Goal: Information Seeking & Learning: Understand process/instructions

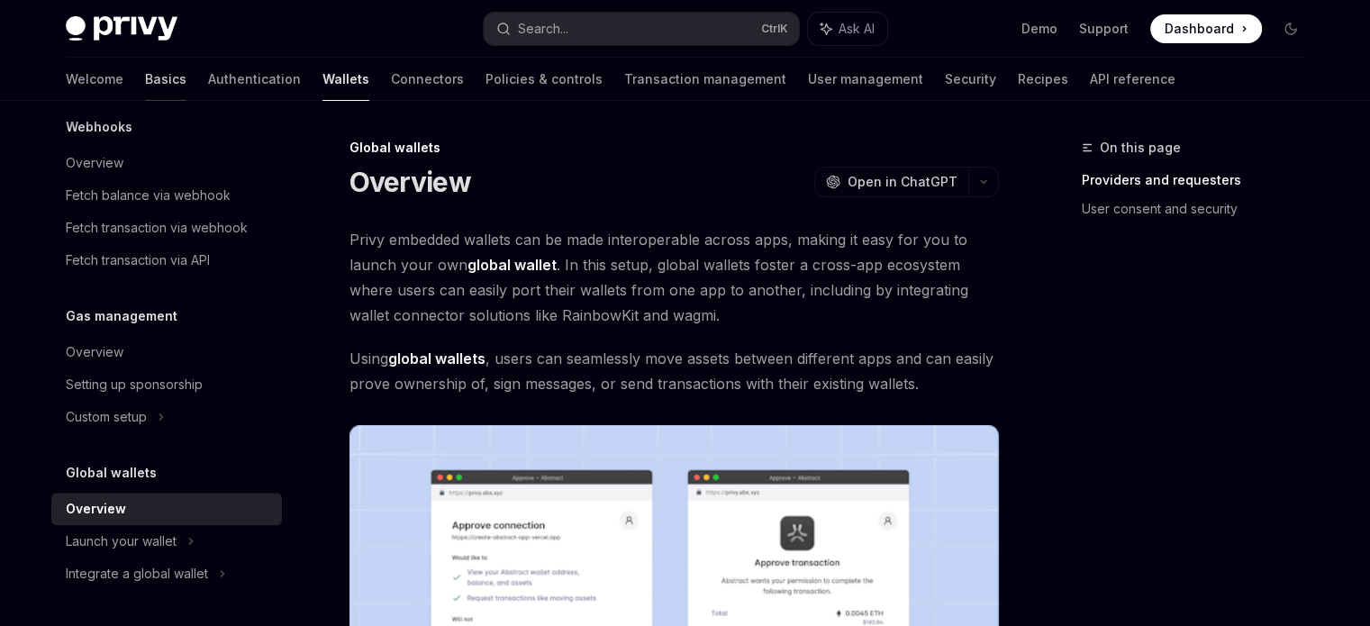
click at [145, 81] on link "Basics" at bounding box center [165, 79] width 41 height 43
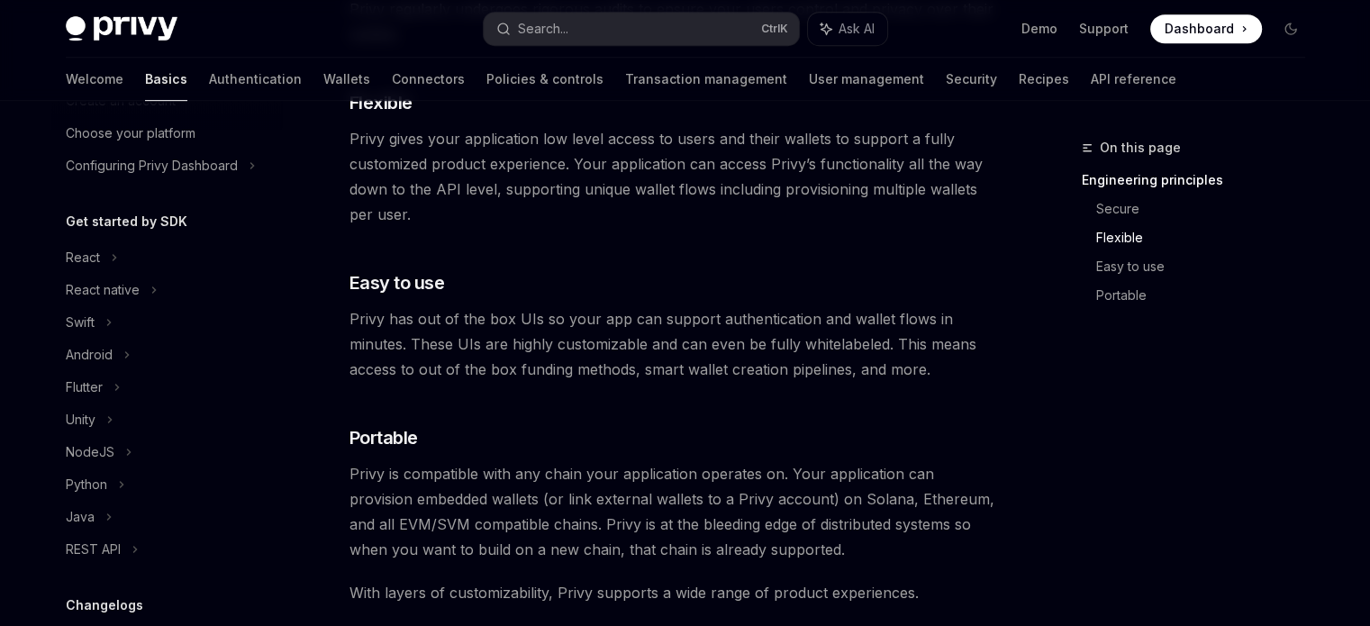
scroll to position [90, 0]
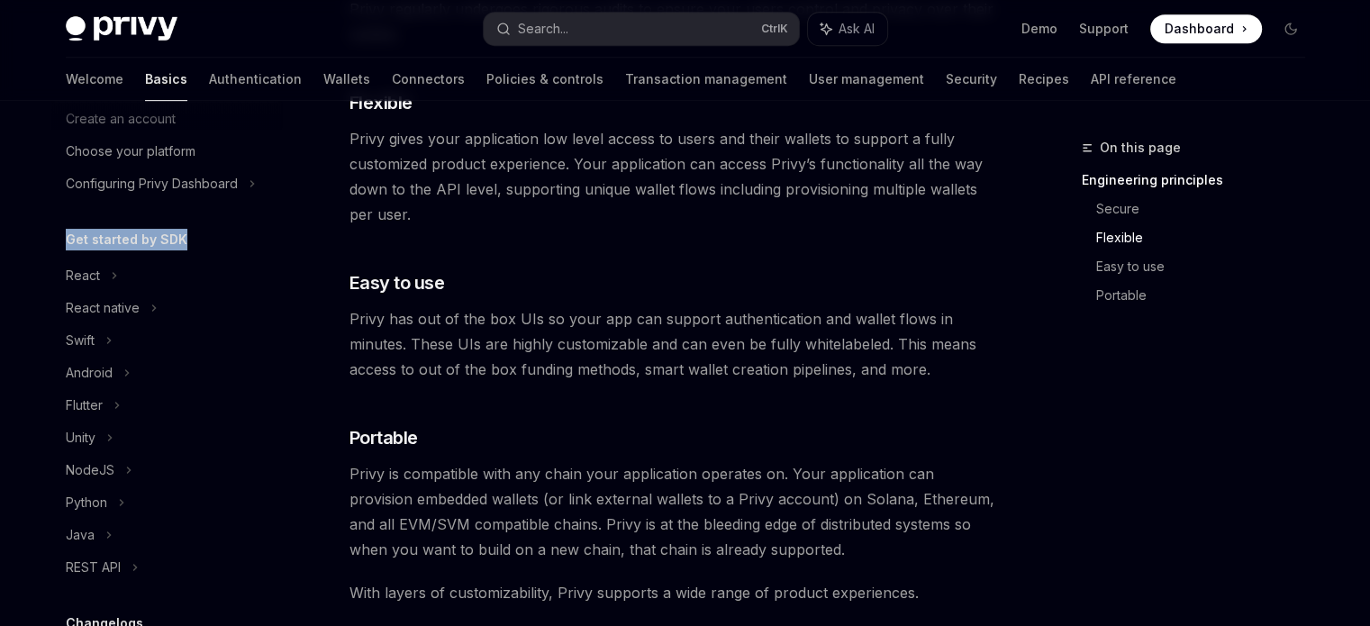
drag, startPoint x: 68, startPoint y: 237, endPoint x: 213, endPoint y: 248, distance: 145.4
click at [213, 248] on div "Get started by SDK" at bounding box center [166, 240] width 231 height 22
click at [166, 244] on h5 "Get started by SDK" at bounding box center [127, 240] width 122 height 22
click at [134, 234] on h5 "Get started by SDK" at bounding box center [127, 240] width 122 height 22
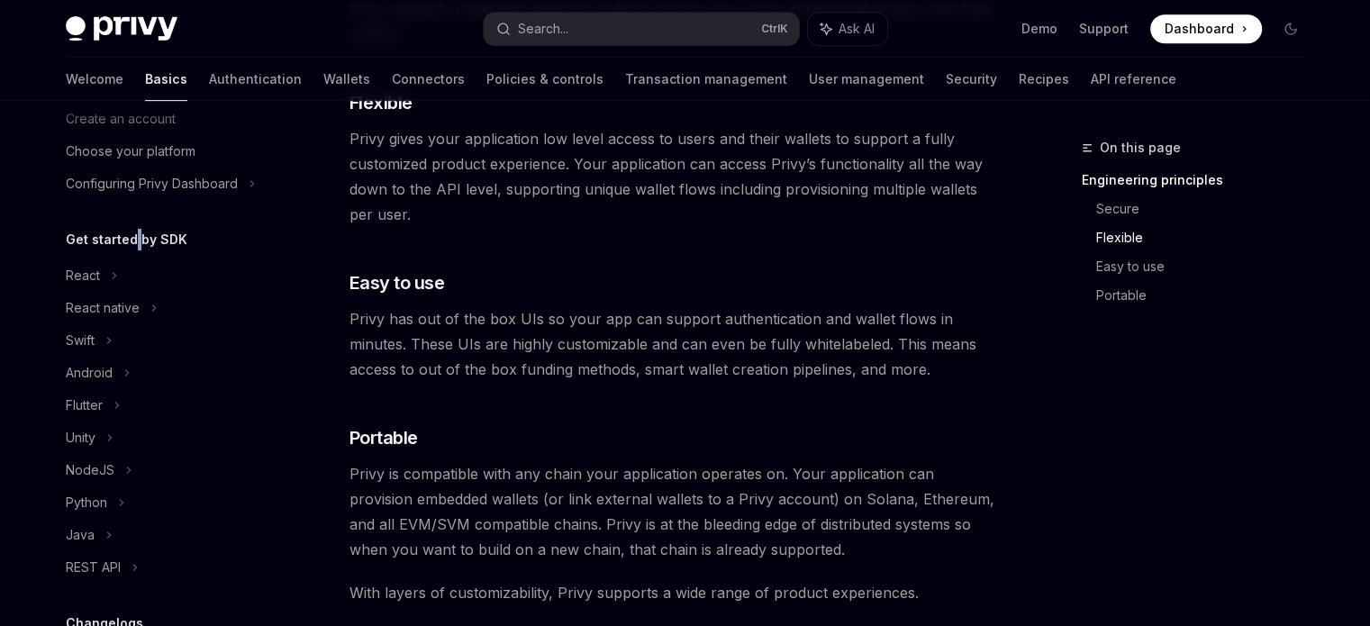
click at [134, 234] on h5 "Get started by SDK" at bounding box center [127, 240] width 122 height 22
click at [93, 242] on h5 "Get started by SDK" at bounding box center [127, 240] width 122 height 22
click at [83, 238] on h5 "Get started by SDK" at bounding box center [127, 240] width 122 height 22
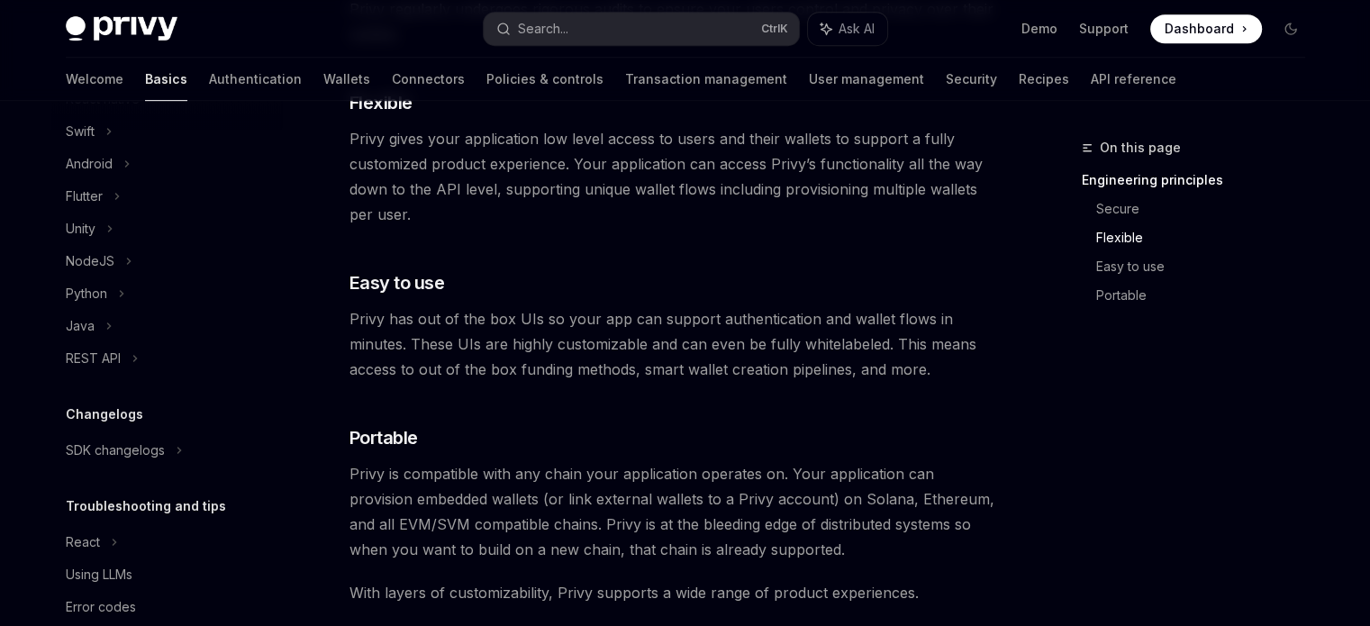
scroll to position [241, 0]
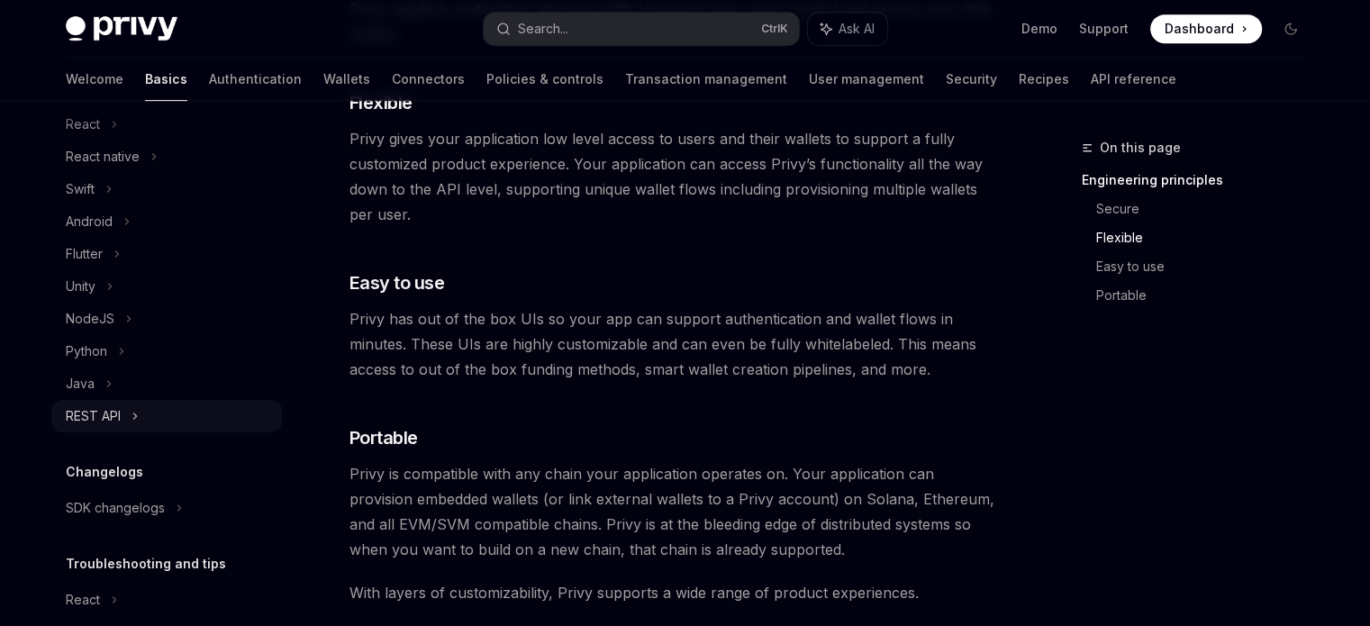
click at [98, 406] on div "REST API" at bounding box center [93, 416] width 55 height 22
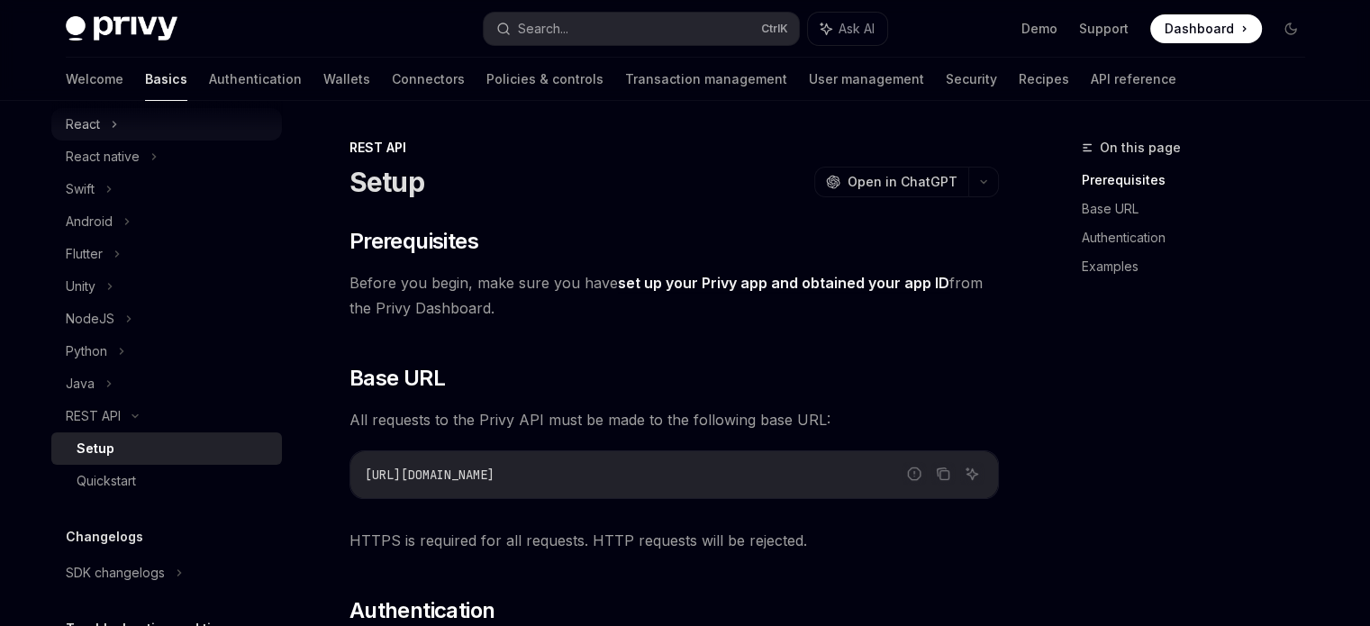
scroll to position [151, 0]
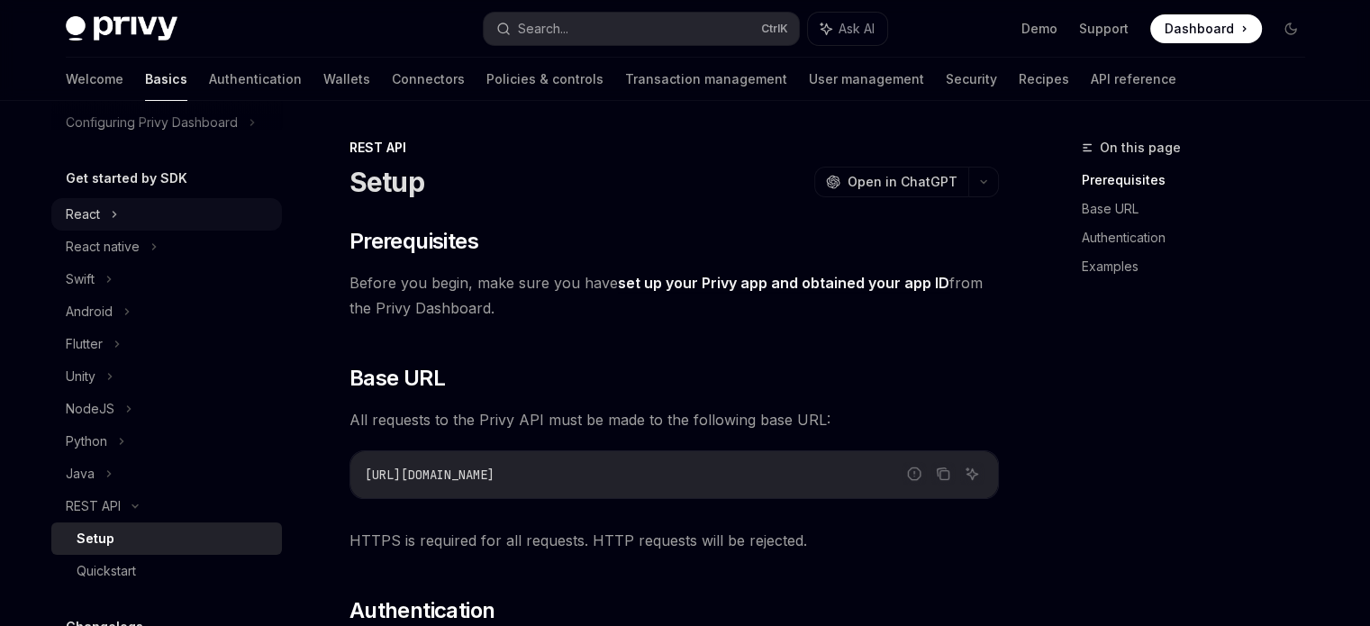
click at [114, 216] on icon at bounding box center [114, 215] width 7 height 22
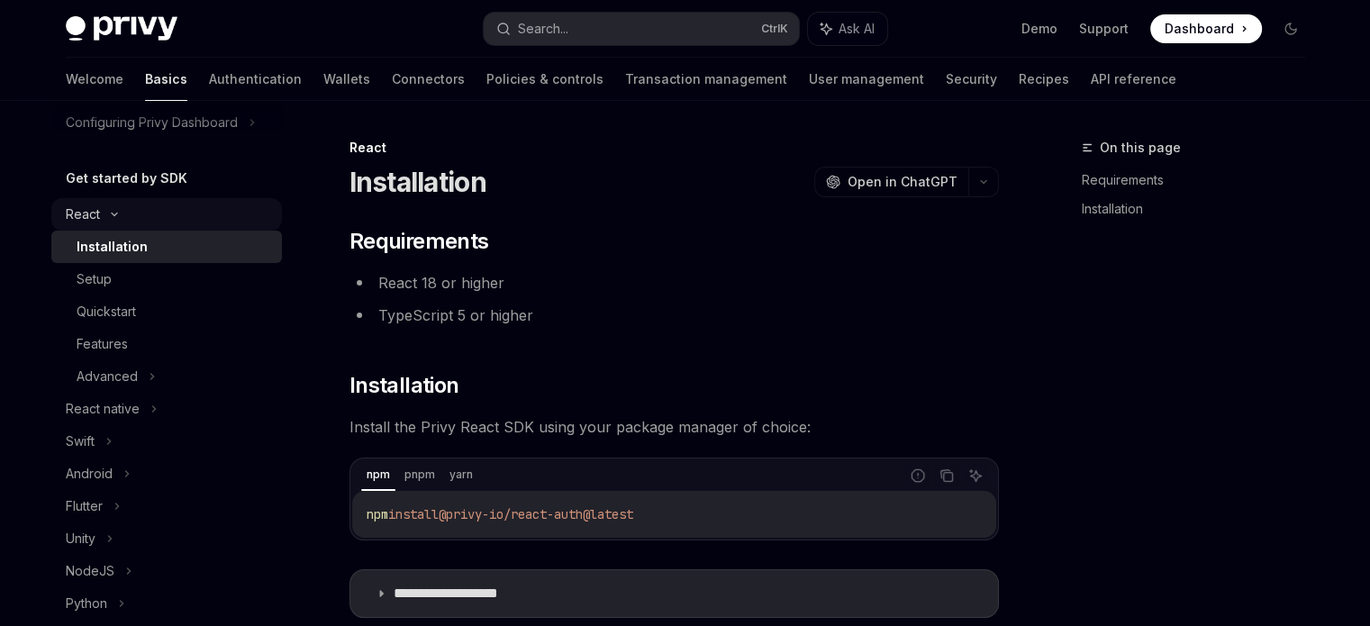
type textarea "*"
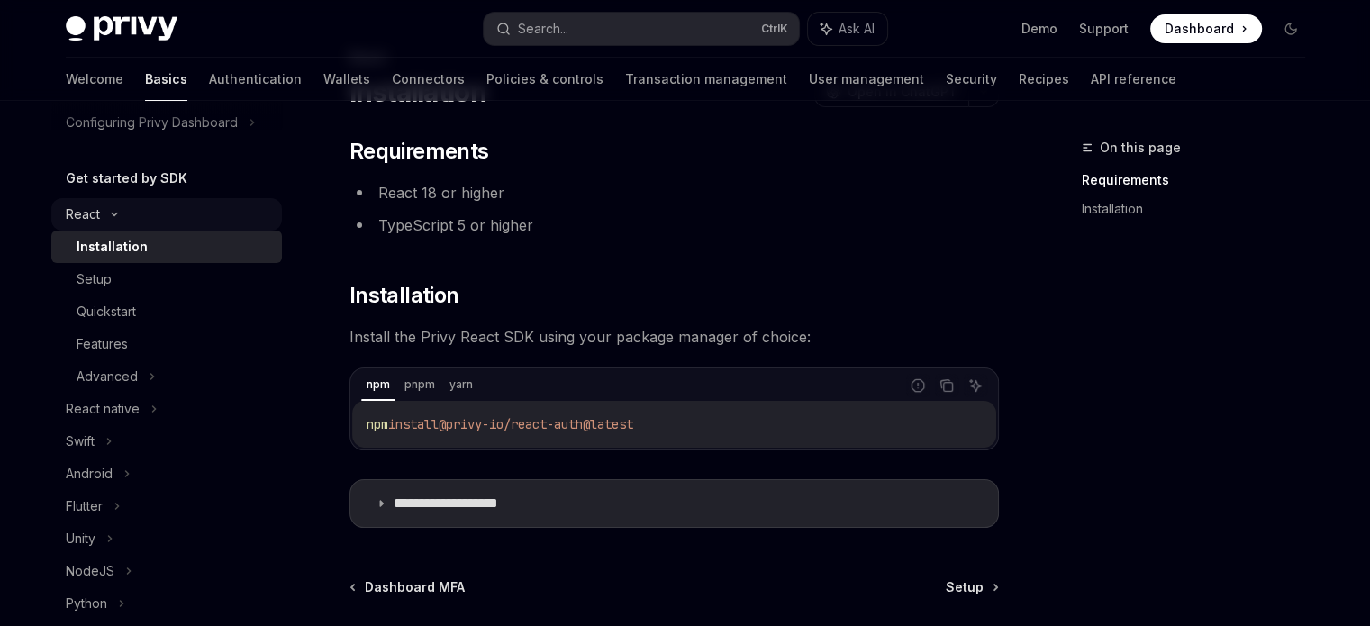
click at [99, 220] on div "React" at bounding box center [166, 214] width 231 height 32
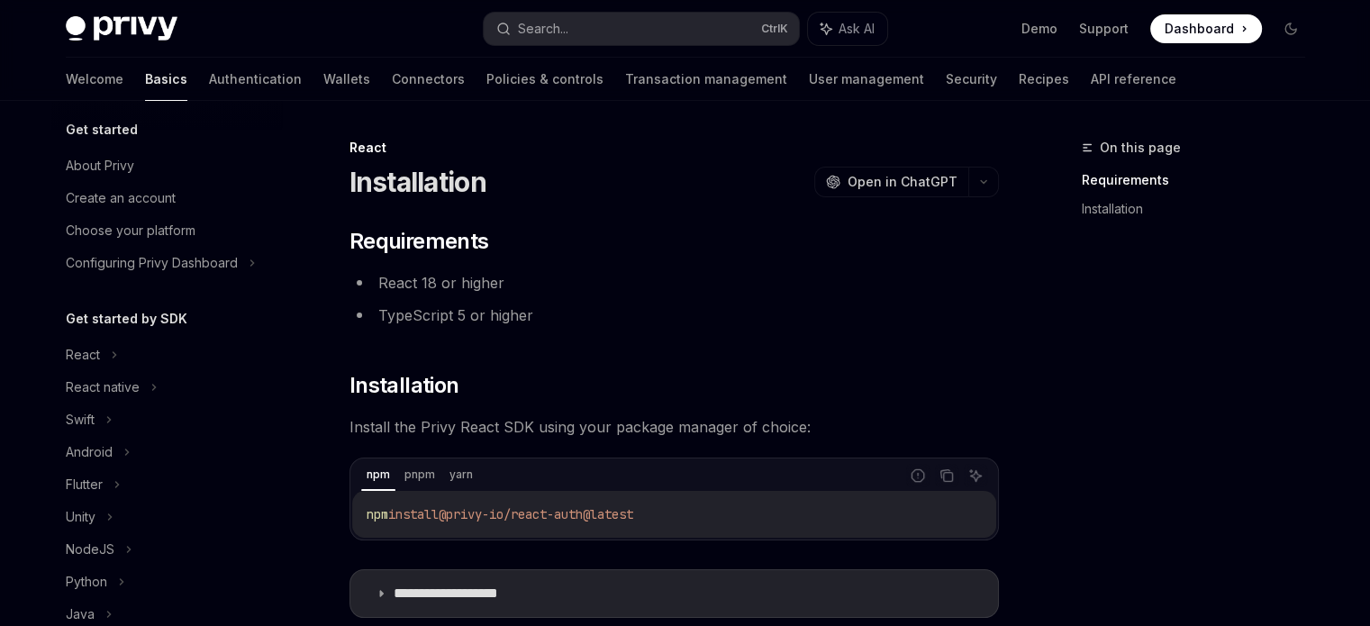
scroll to position [0, 0]
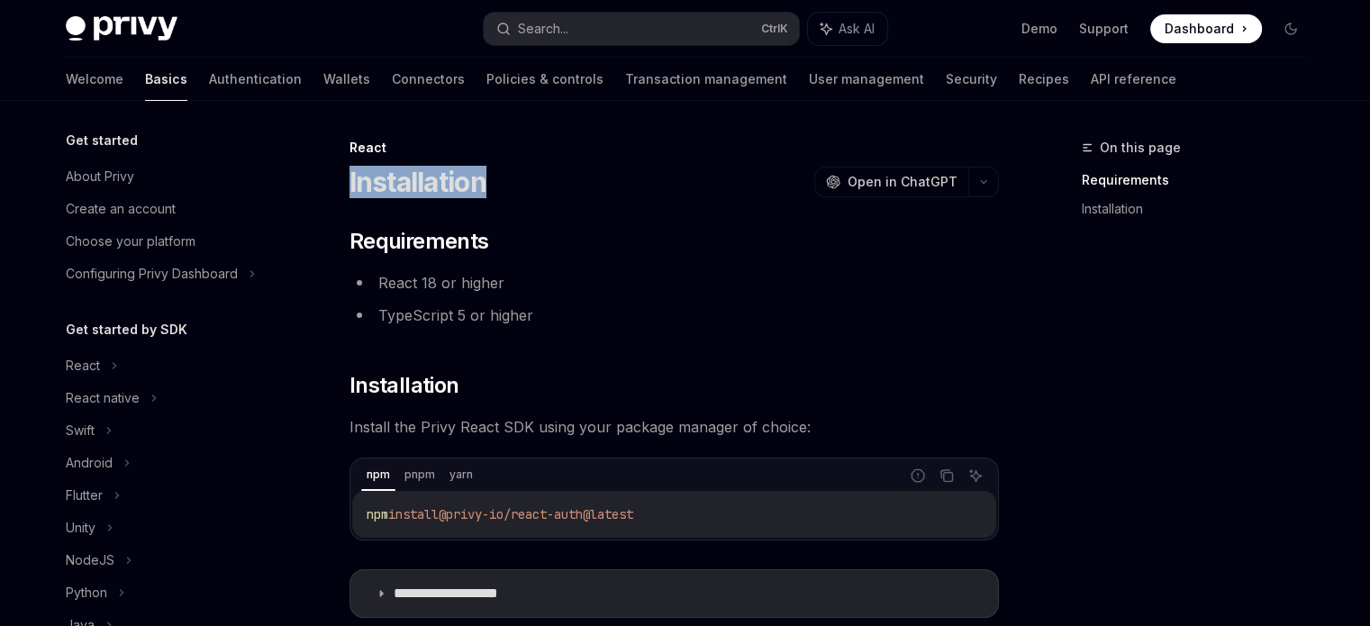
drag, startPoint x: 529, startPoint y: 188, endPoint x: 342, endPoint y: 168, distance: 187.5
click at [342, 168] on div "**********" at bounding box center [505, 511] width 994 height 748
click at [383, 174] on h1 "Installation" at bounding box center [417, 182] width 137 height 32
click at [539, 180] on div "Installation OpenAI Open in ChatGPT" at bounding box center [673, 182] width 649 height 32
